Goal: Register for event/course

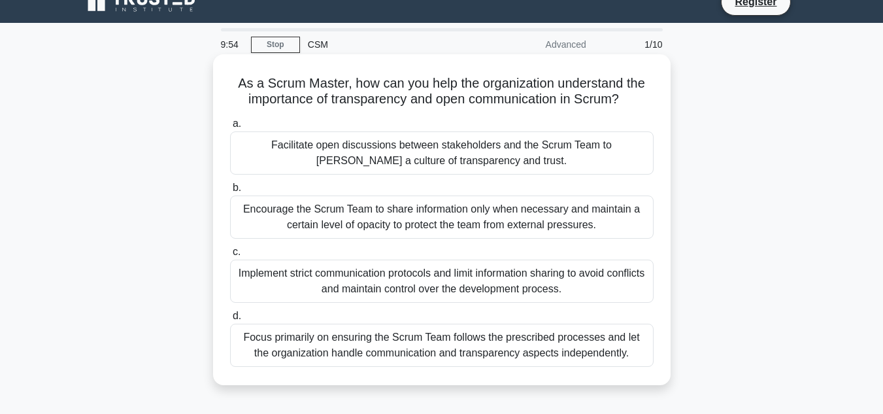
scroll to position [18, 0]
